Goal: Task Accomplishment & Management: Complete application form

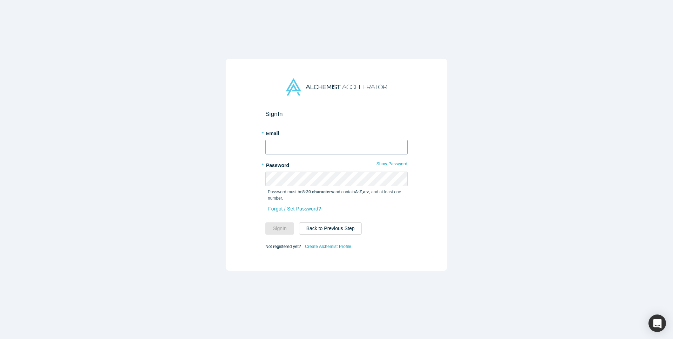
type input "[PERSON_NAME][EMAIL_ADDRESS][DOMAIN_NAME]"
click at [323, 250] on link "Create Alchemist Profile" at bounding box center [327, 246] width 47 height 9
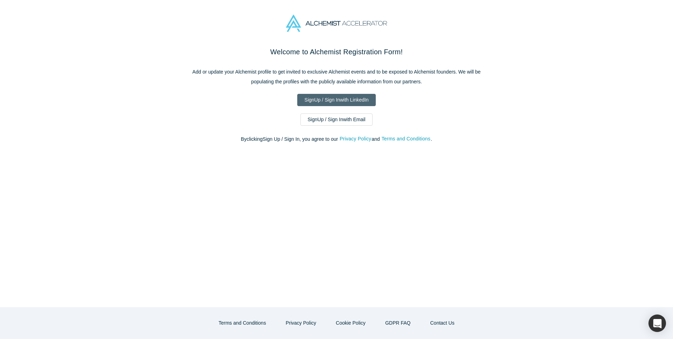
click at [335, 103] on link "Sign Up / Sign In with LinkedIn" at bounding box center [336, 100] width 79 height 12
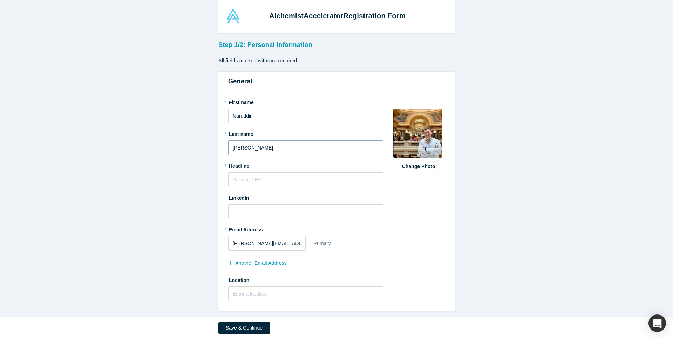
scroll to position [13, 0]
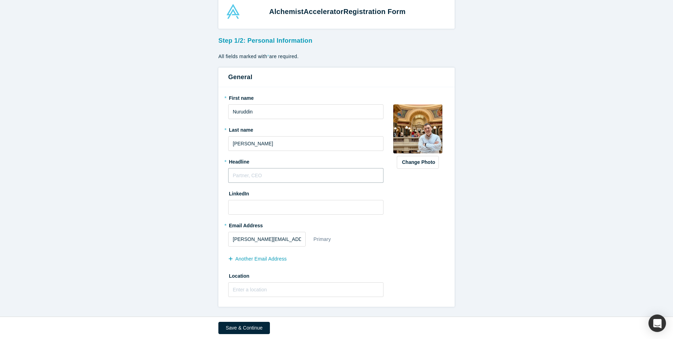
click at [280, 171] on input "text" at bounding box center [305, 175] width 155 height 15
type input "C"
type input "Founder"
type input "_"
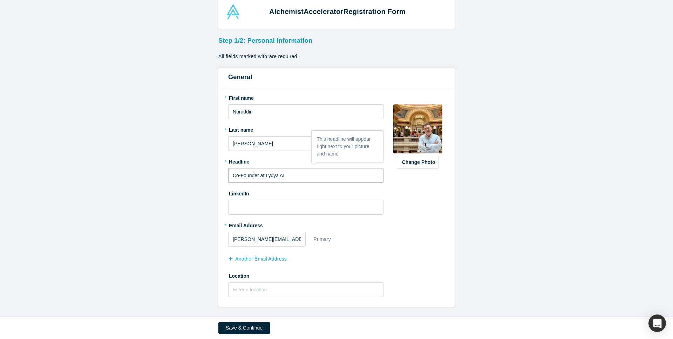
type input "Co-Founder at Lydya AI"
type input "linkedin.com/in/imnuruddin"
click at [242, 293] on input "text" at bounding box center [305, 289] width 155 height 15
click at [242, 338] on div "Save & Continue" at bounding box center [336, 328] width 236 height 22
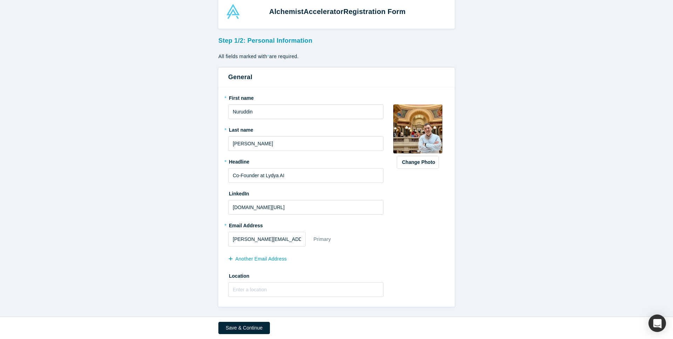
click at [241, 334] on div "Save & Continue" at bounding box center [336, 328] width 236 height 22
click at [242, 332] on button "Save & Continue" at bounding box center [244, 328] width 52 height 12
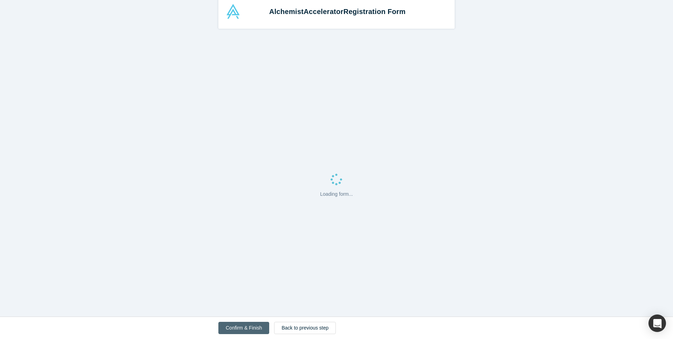
scroll to position [0, 0]
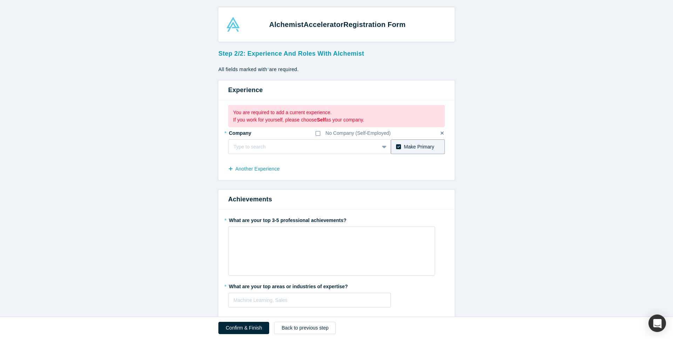
click at [314, 154] on fieldset "* Company No Company (Self-Employed) Type to search To pick up a draggable item…" at bounding box center [336, 143] width 217 height 32
click at [314, 153] on div "Type to search" at bounding box center [309, 146] width 163 height 15
click at [313, 146] on div at bounding box center [296, 147] width 126 height 9
type input "Lydya AI"
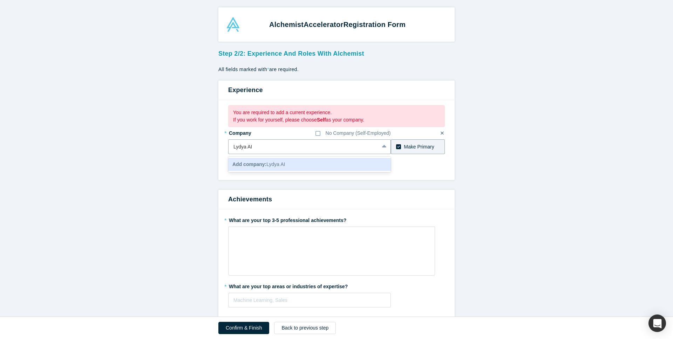
click at [299, 169] on div "Add company: Lydya AI" at bounding box center [309, 164] width 163 height 13
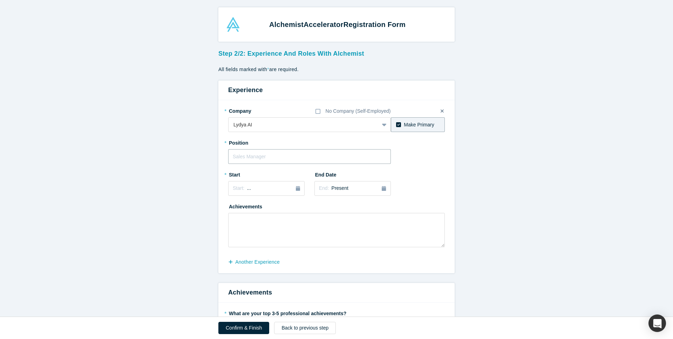
click at [273, 159] on input "text" at bounding box center [309, 156] width 163 height 15
type input "Co-Founder"
click at [247, 237] on div "Jul" at bounding box center [242, 240] width 22 height 7
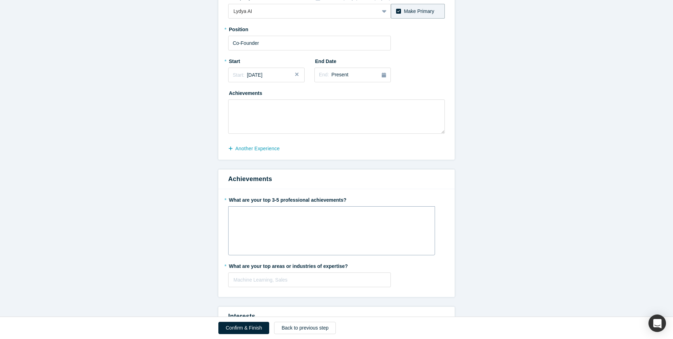
click at [285, 230] on div "rdw-wrapper" at bounding box center [331, 230] width 207 height 49
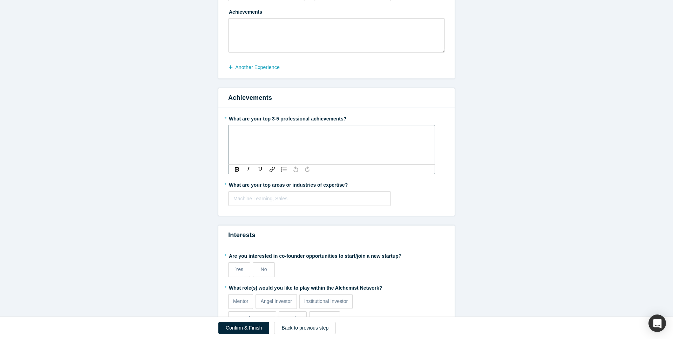
click at [284, 210] on fieldset "* What are your top 3-5 professional achievements? * What are your top areas or…" at bounding box center [336, 162] width 217 height 98
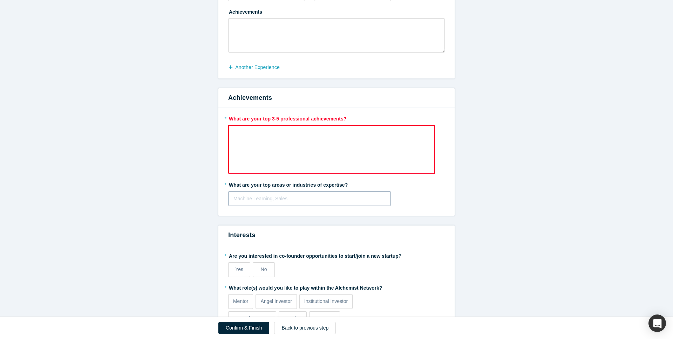
click at [285, 203] on div "Machine Learning, Sales" at bounding box center [309, 199] width 162 height 12
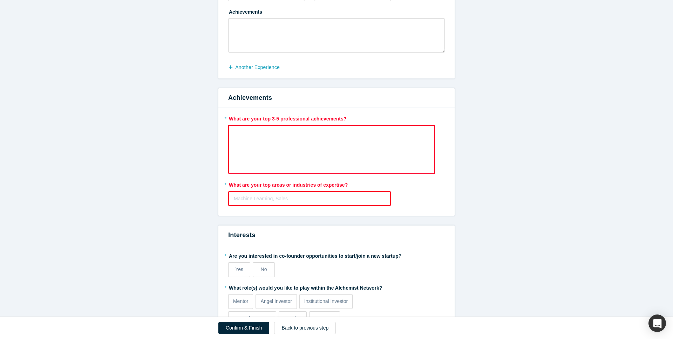
click at [286, 143] on div "rdw-wrapper" at bounding box center [331, 149] width 207 height 49
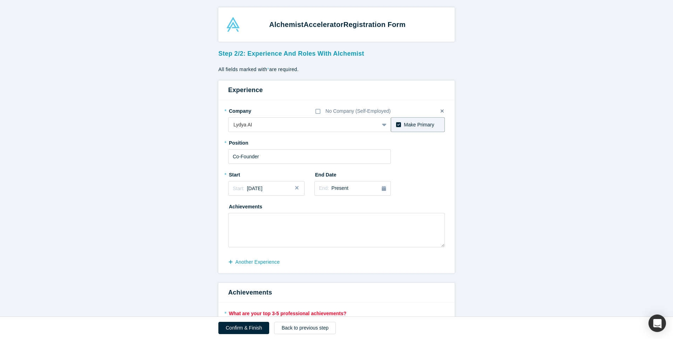
scroll to position [194, 0]
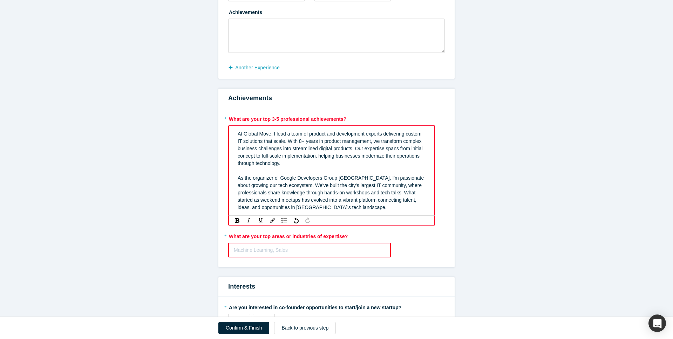
click at [277, 132] on span "At Global Move, I lead a team of product and development experts delivering cus…" at bounding box center [331, 148] width 186 height 35
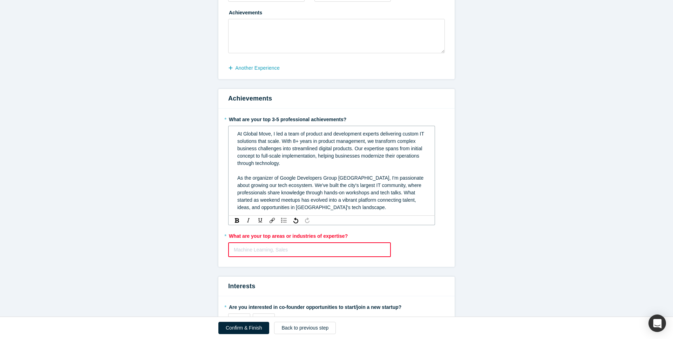
click at [295, 181] on div "As the organizer of Google Developers Group Tashkent, I'm passionate about grow…" at bounding box center [331, 192] width 189 height 37
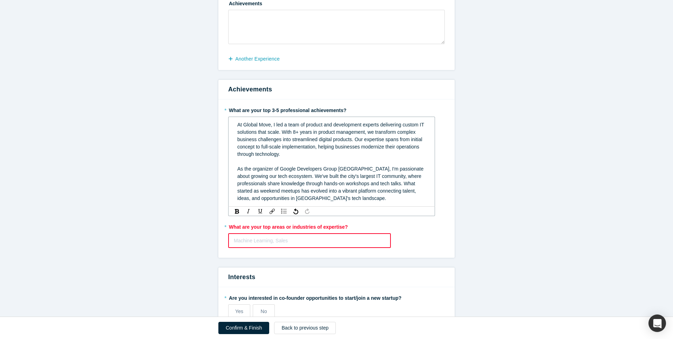
click at [278, 242] on div "Machine Learning, Sales" at bounding box center [309, 240] width 163 height 15
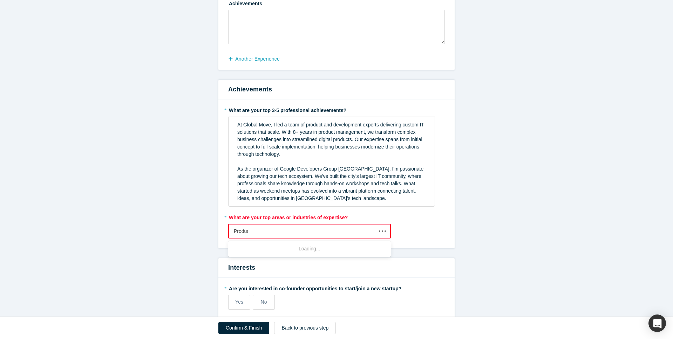
type input "Product"
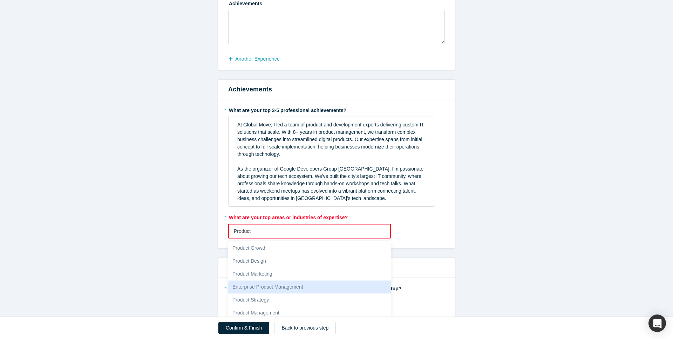
scroll to position [234, 0]
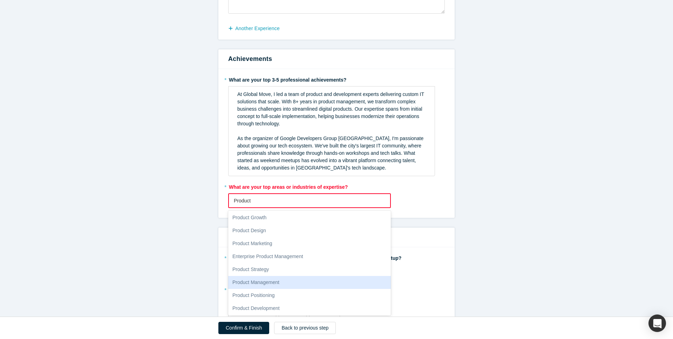
click at [250, 277] on div "Product Management" at bounding box center [309, 282] width 163 height 13
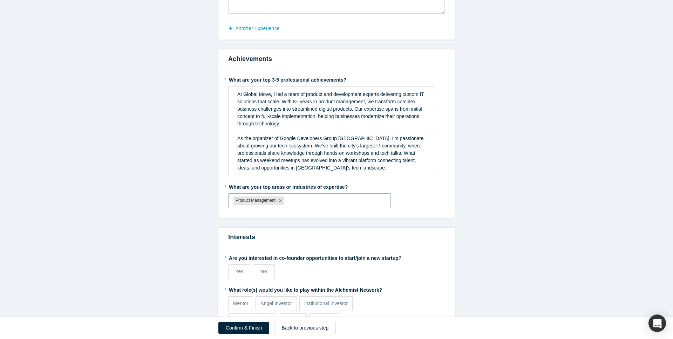
scroll to position [319, 0]
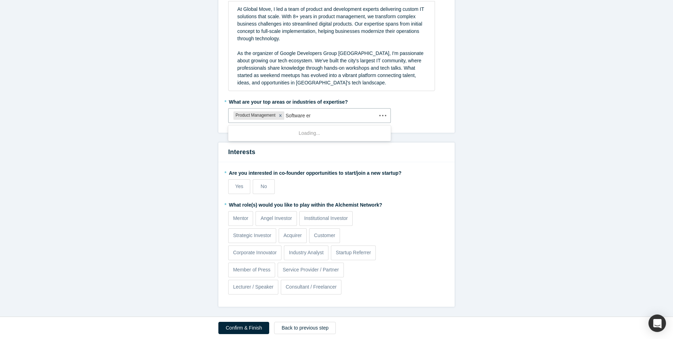
type input "Software eng"
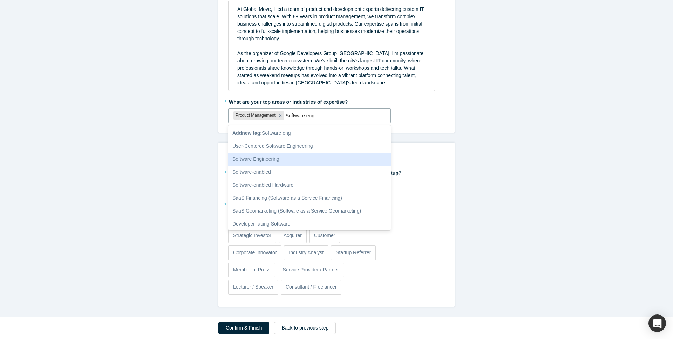
click at [261, 159] on div "Software Engineering" at bounding box center [309, 159] width 163 height 13
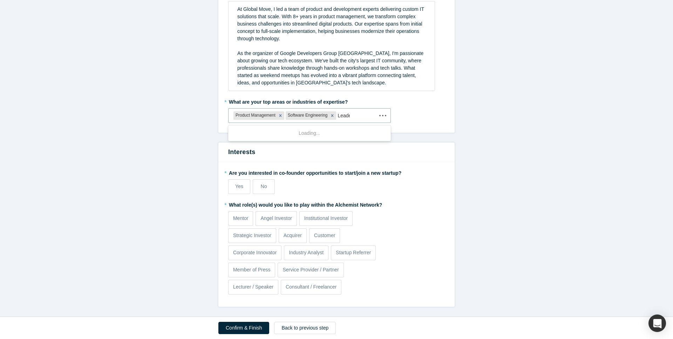
type input "Leader"
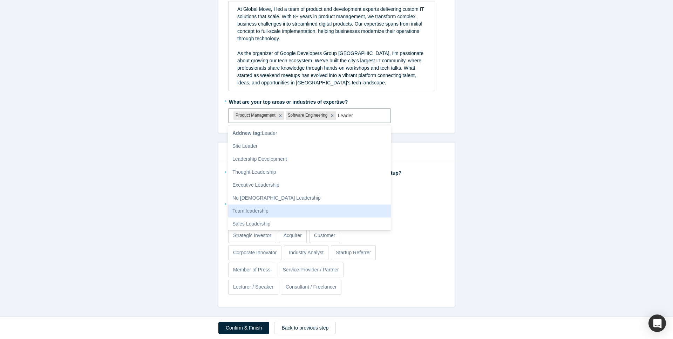
click at [262, 214] on div "Team leadership" at bounding box center [309, 211] width 163 height 13
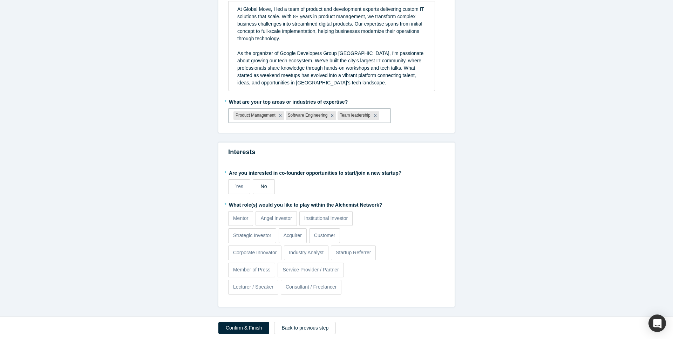
click at [266, 191] on label "No" at bounding box center [264, 186] width 22 height 15
click at [0, 0] on input "No" at bounding box center [0, 0] width 0 height 0
click at [307, 205] on label "* What role(s) would you like to play within the Alchemist Network?" at bounding box center [336, 204] width 217 height 10
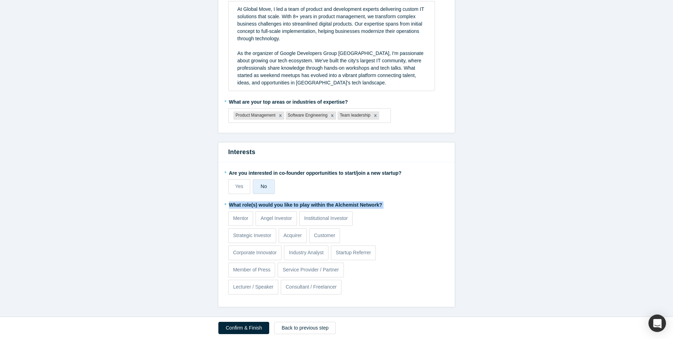
click at [306, 207] on label "* What role(s) would you like to play within the Alchemist Network?" at bounding box center [336, 204] width 217 height 10
click at [317, 234] on p "Customer" at bounding box center [324, 235] width 21 height 7
click at [0, 0] on input "Customer" at bounding box center [0, 0] width 0 height 0
click at [238, 222] on label "Mentor" at bounding box center [240, 218] width 25 height 15
click at [0, 0] on input "Mentor" at bounding box center [0, 0] width 0 height 0
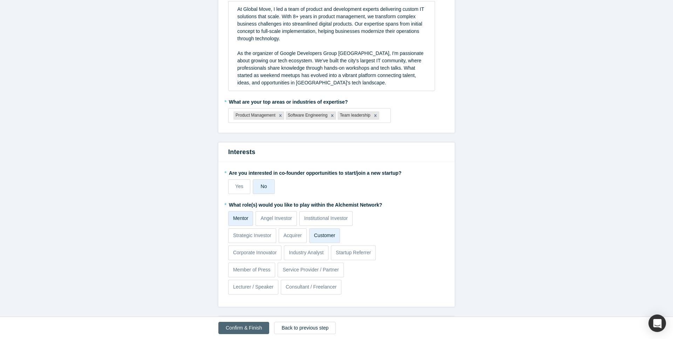
click at [252, 326] on button "Confirm & Finish" at bounding box center [243, 328] width 51 height 12
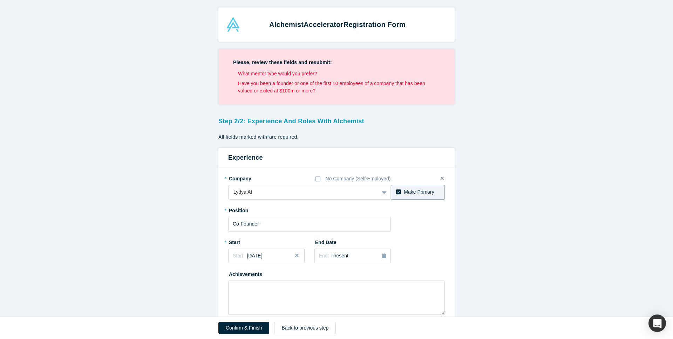
click at [254, 80] on li "Have you been a founder or one of the first 10 employees of a company that has …" at bounding box center [339, 87] width 202 height 15
click at [254, 87] on li "Have you been a founder or one of the first 10 employees of a company that has …" at bounding box center [339, 87] width 202 height 15
click at [256, 87] on li "Have you been a founder or one of the first 10 employees of a company that has …" at bounding box center [339, 87] width 202 height 15
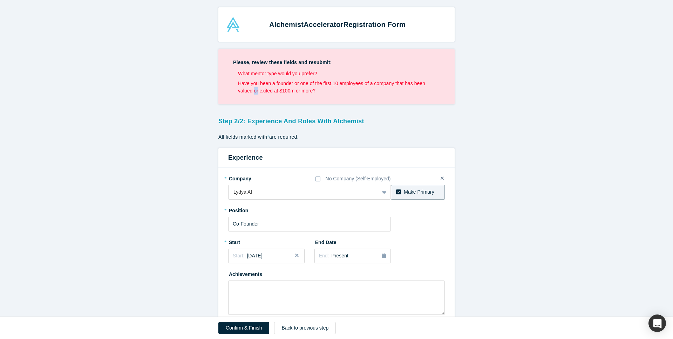
click at [256, 87] on li "Have you been a founder or one of the first 10 employees of a company that has …" at bounding box center [339, 87] width 202 height 15
click at [255, 92] on li "Have you been a founder or one of the first 10 employees of a company that has …" at bounding box center [339, 87] width 202 height 15
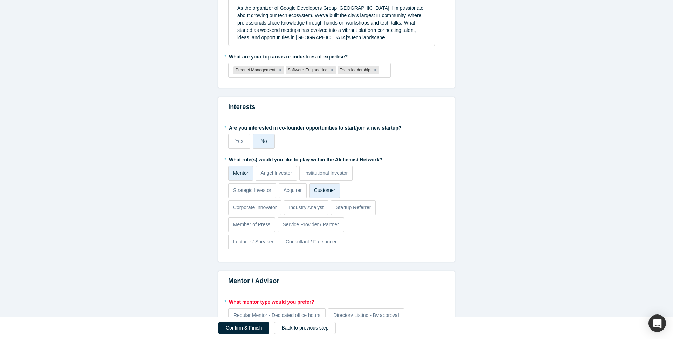
scroll to position [499, 0]
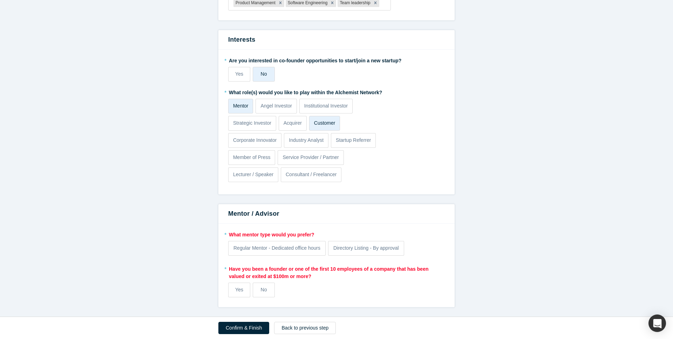
click at [241, 102] on p "Mentor" at bounding box center [240, 105] width 15 height 7
click at [0, 0] on input "Mentor" at bounding box center [0, 0] width 0 height 0
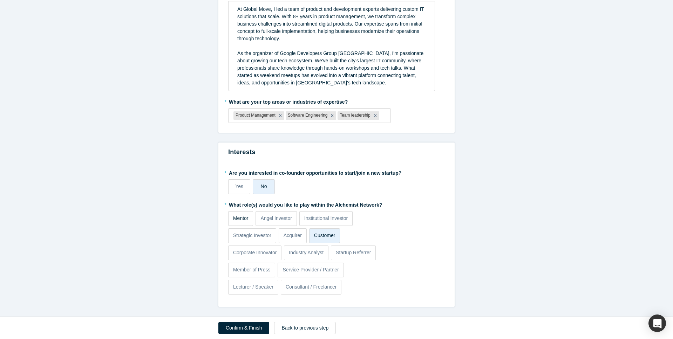
scroll to position [319, 0]
click at [237, 322] on button "Confirm & Finish" at bounding box center [243, 328] width 51 height 12
click at [265, 203] on label "* What role(s) would you like to play within the Alchemist Network?" at bounding box center [336, 204] width 217 height 10
click at [280, 171] on label "* Are you interested in co-founder opportunities to start/join a new startup?" at bounding box center [336, 172] width 217 height 10
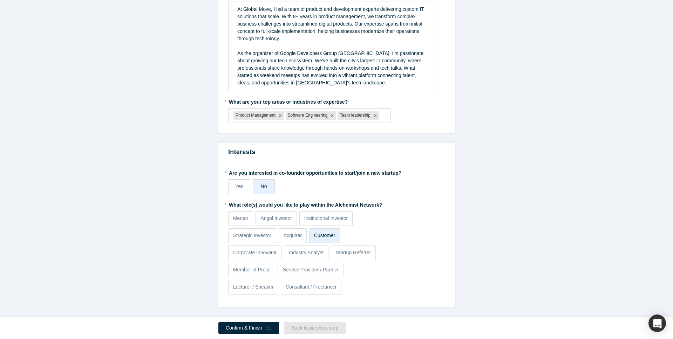
click at [290, 172] on label "* Are you interested in co-founder opportunities to start/join a new startup?" at bounding box center [336, 172] width 217 height 10
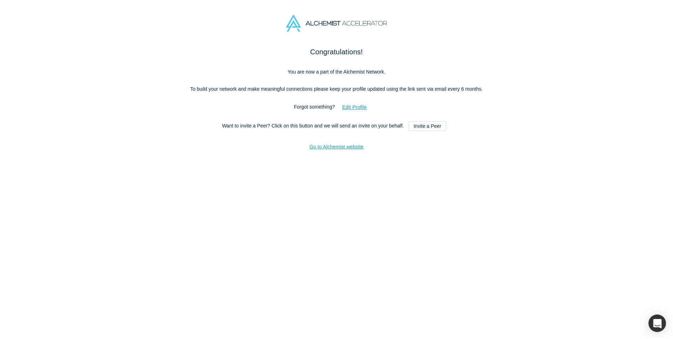
click at [335, 153] on div "Go to Alchemist website" at bounding box center [336, 146] width 294 height 17
click at [336, 150] on link "Go to Alchemist website" at bounding box center [336, 147] width 54 height 6
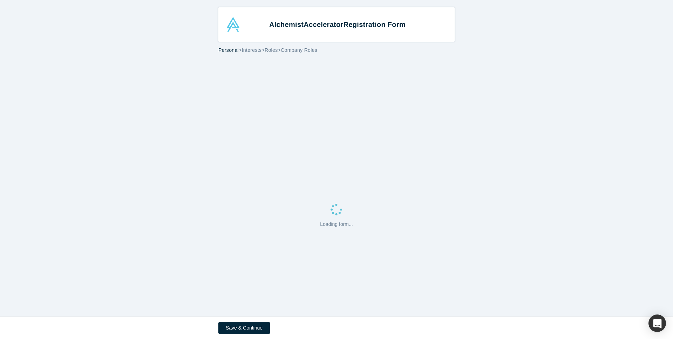
select select "US"
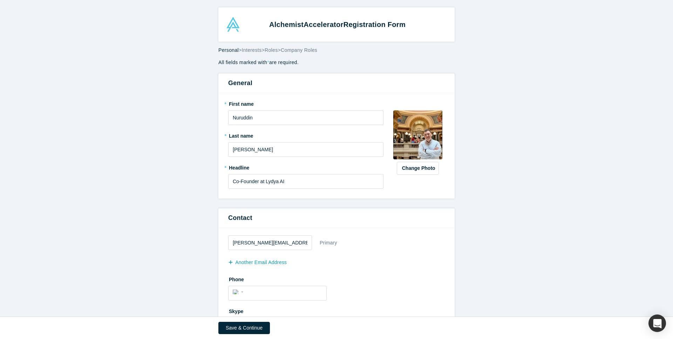
click at [226, 51] on span "Personal" at bounding box center [228, 50] width 20 height 6
click at [234, 27] on div "Alchemist Accelerator Registration Form" at bounding box center [337, 24] width 220 height 15
click at [232, 28] on div "Alchemist Accelerator Registration Form" at bounding box center [337, 24] width 220 height 15
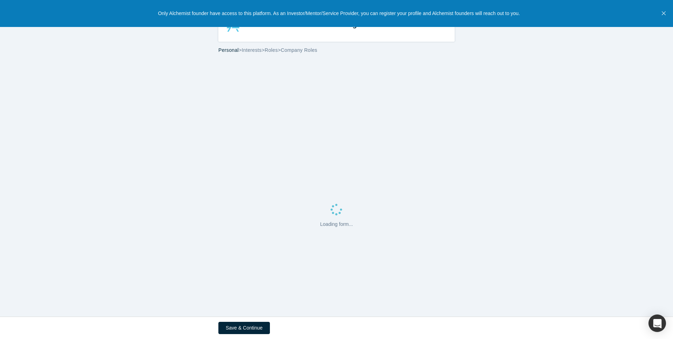
select select "US"
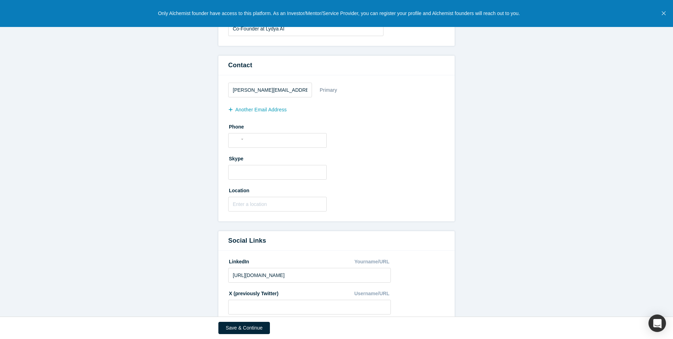
scroll to position [298, 0]
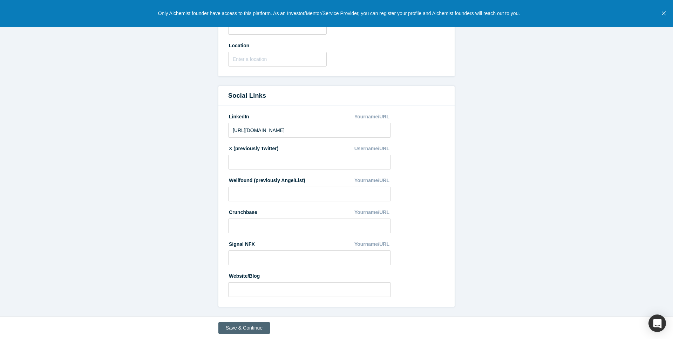
click at [254, 328] on button "Save & Continue" at bounding box center [244, 328] width 52 height 12
